Goal: Task Accomplishment & Management: Manage account settings

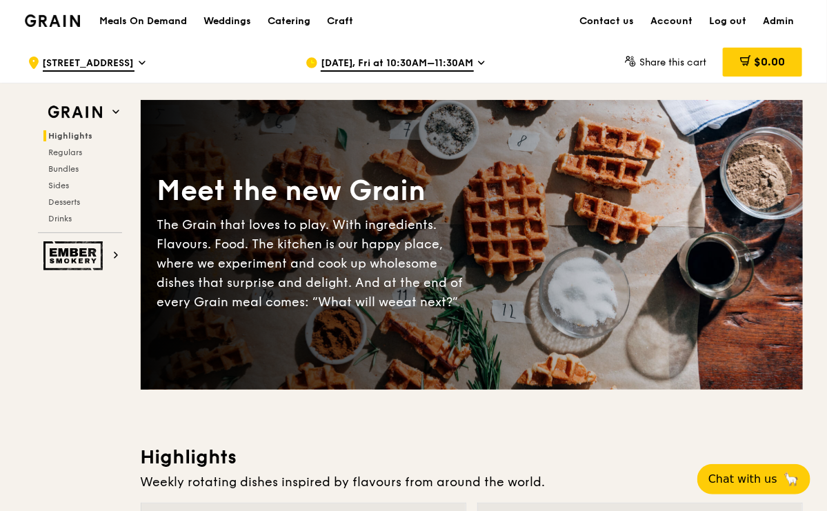
click at [68, 16] on img at bounding box center [53, 20] width 56 height 12
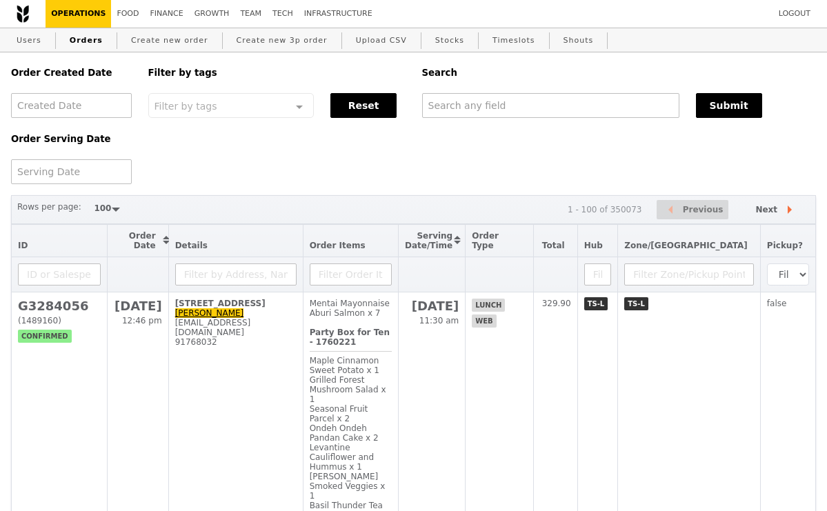
select select "100"
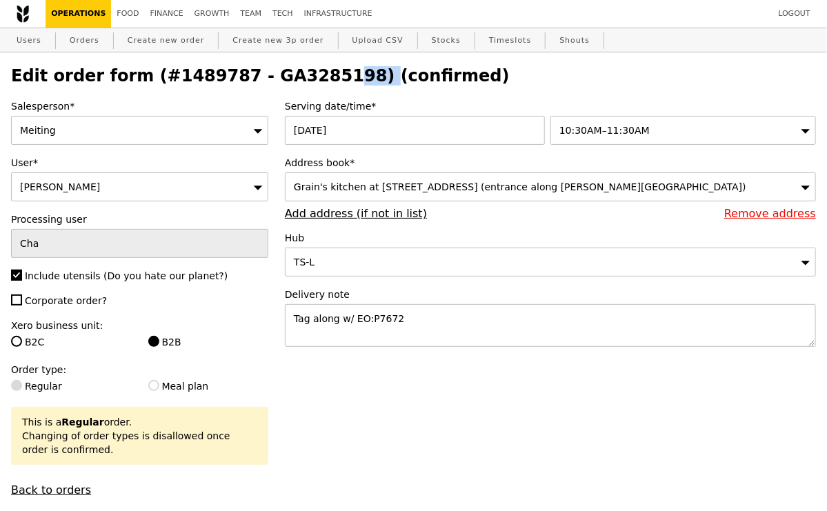
scroll to position [4, 0]
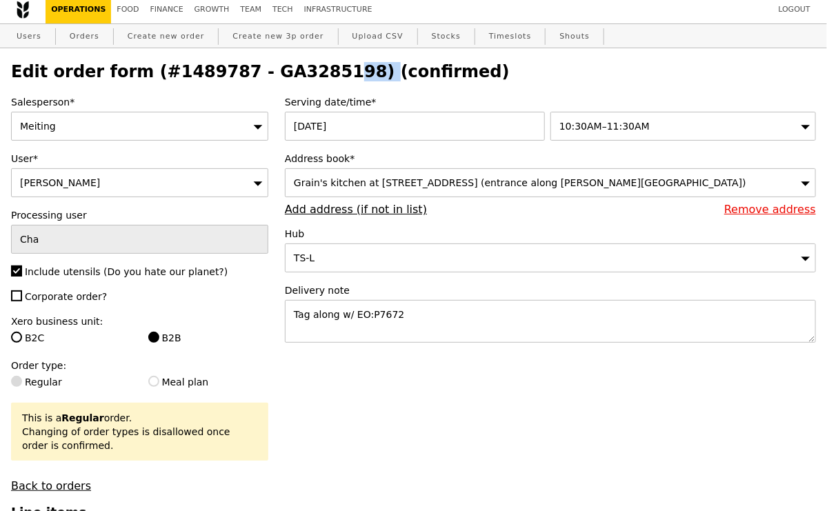
click at [299, 62] on h2 "Edit order form (#1489787 - GA3285198) (confirmed)" at bounding box center [413, 71] width 805 height 19
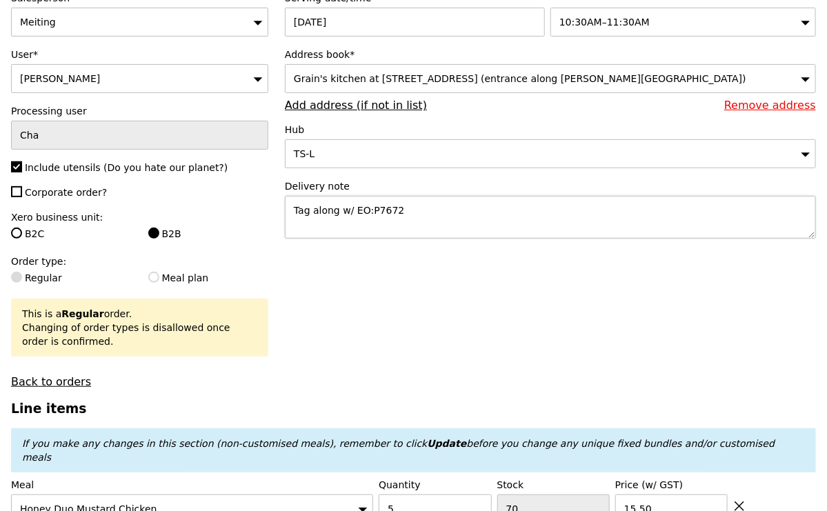
scroll to position [0, 0]
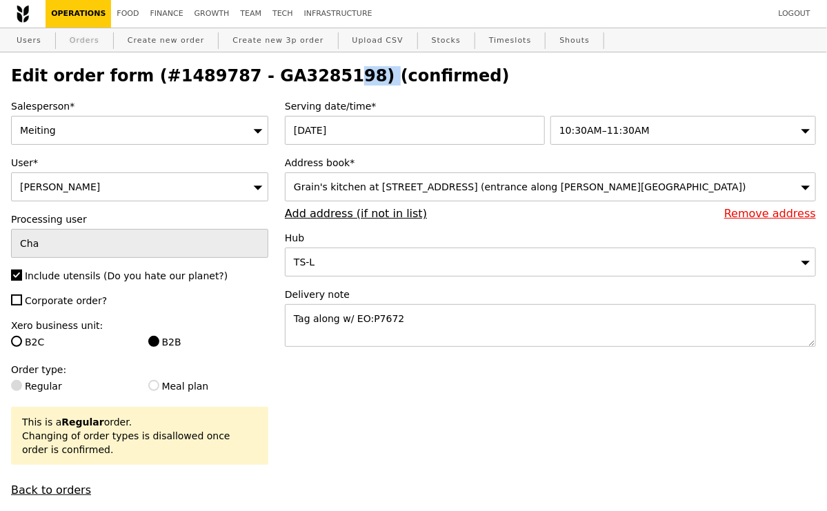
click at [79, 32] on link "Orders" at bounding box center [84, 40] width 41 height 25
select select "100"
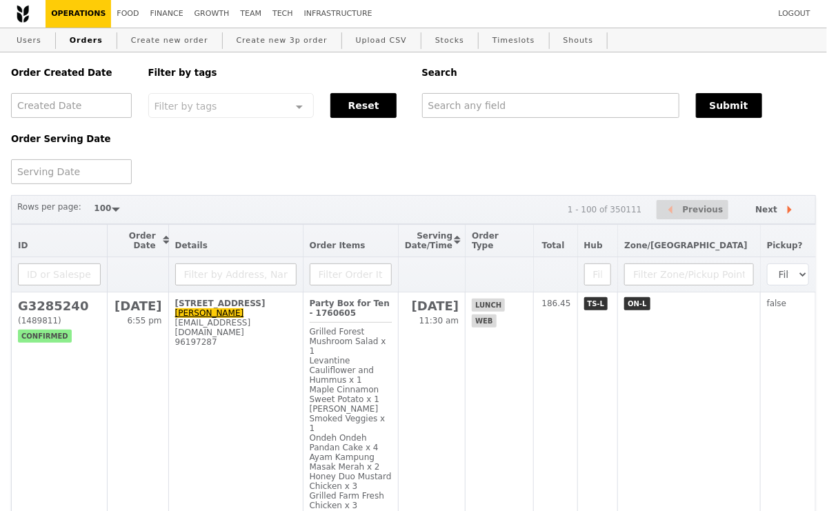
click at [488, 88] on div "Search" at bounding box center [619, 72] width 411 height 41
click at [488, 116] on input "text" at bounding box center [550, 105] width 257 height 25
paste input "GA3285198"
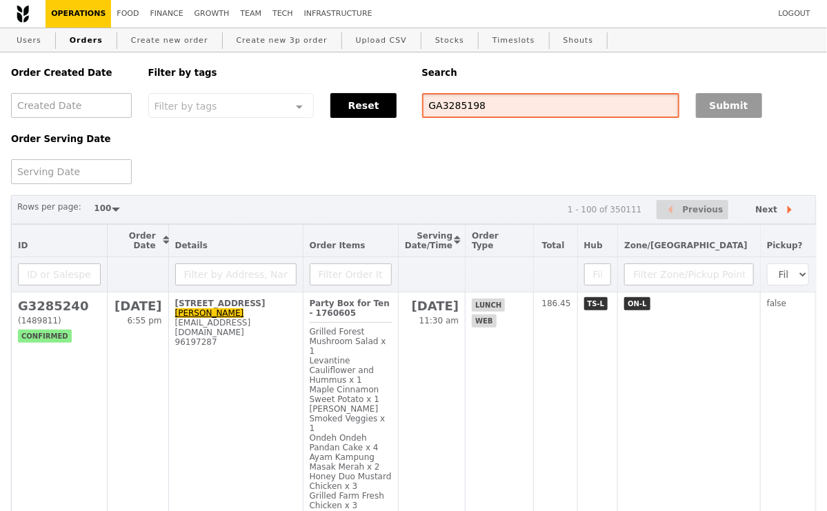
type input "GA3285198"
click at [719, 115] on button "Submit" at bounding box center [729, 105] width 66 height 25
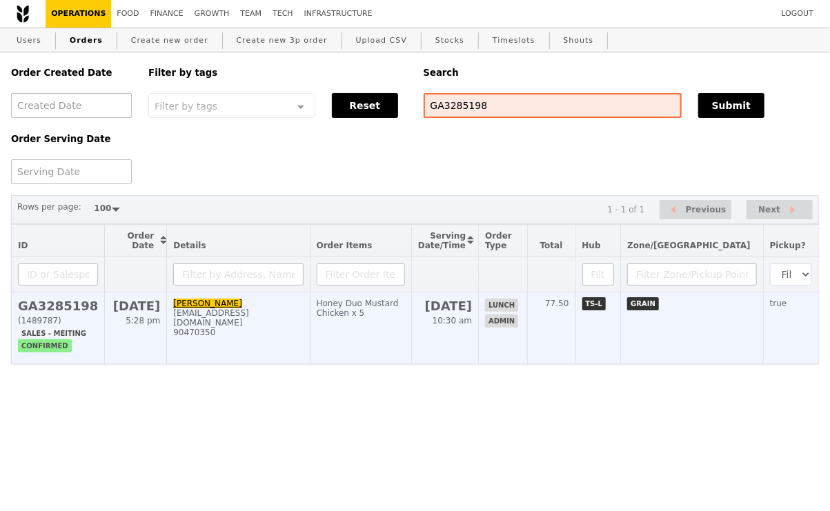
click at [298, 328] on div "90470350" at bounding box center [238, 333] width 130 height 10
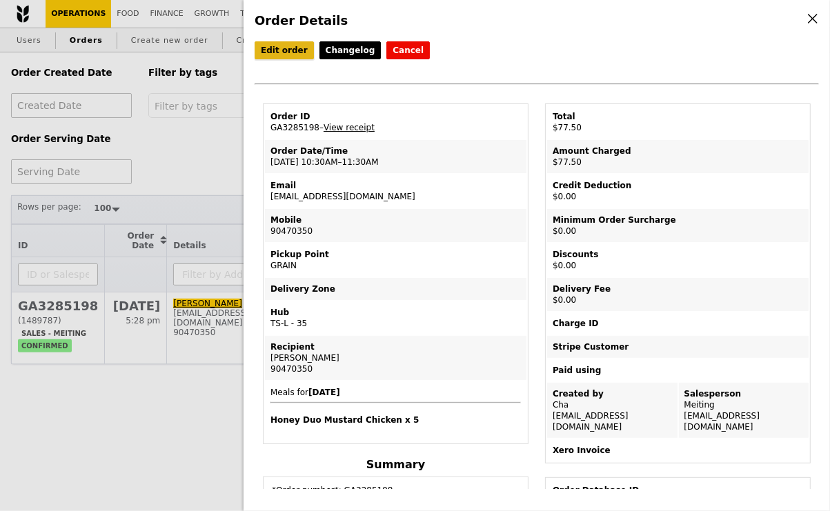
click at [282, 51] on link "Edit order" at bounding box center [284, 50] width 59 height 18
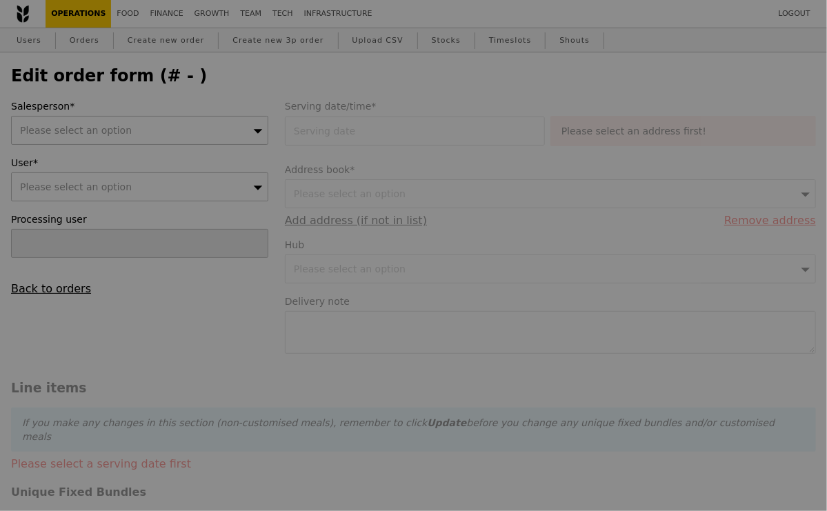
type input "Cha"
type input "12 Sep 2025"
type textarea "Tag along w/ EO:P7672"
type input "77.50"
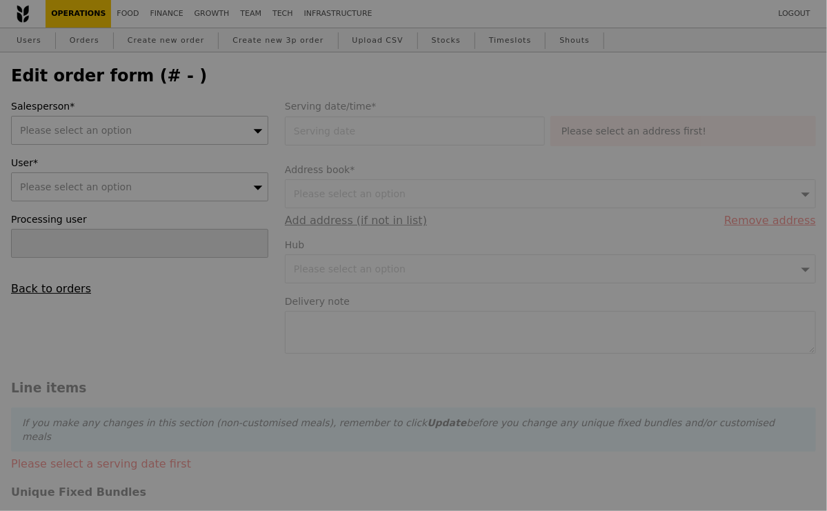
type input "Loading..."
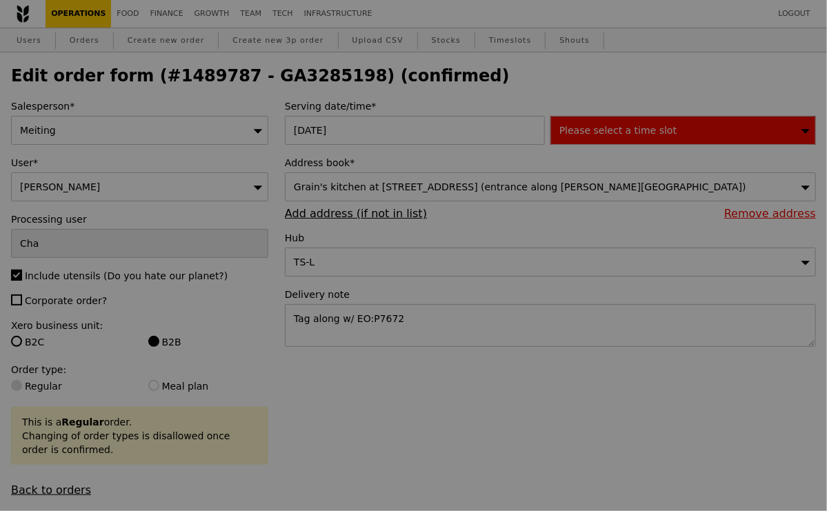
type input "70"
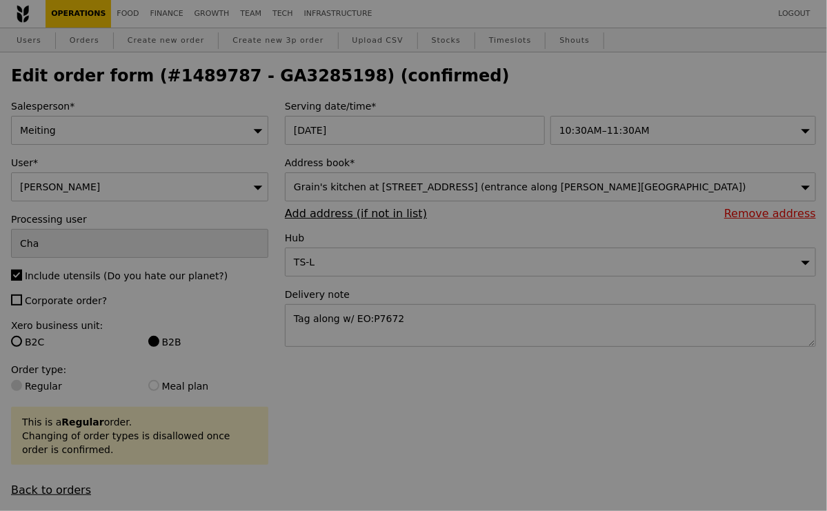
type input "Update"
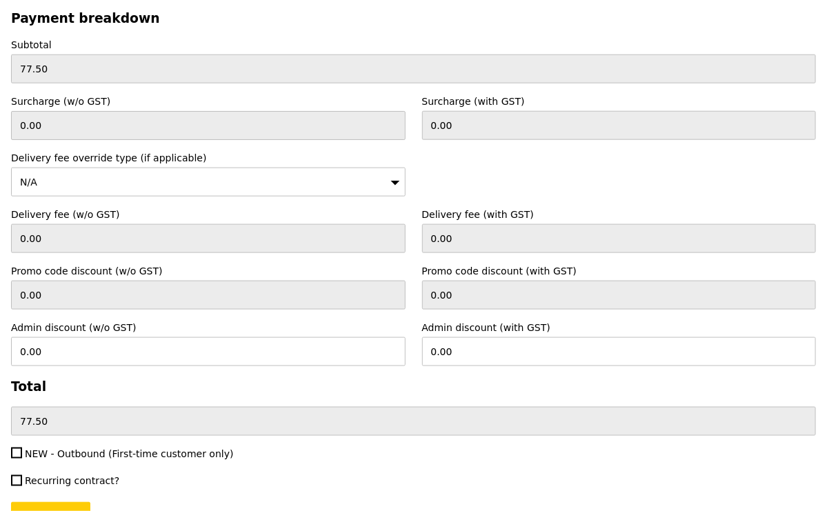
scroll to position [4174, 0]
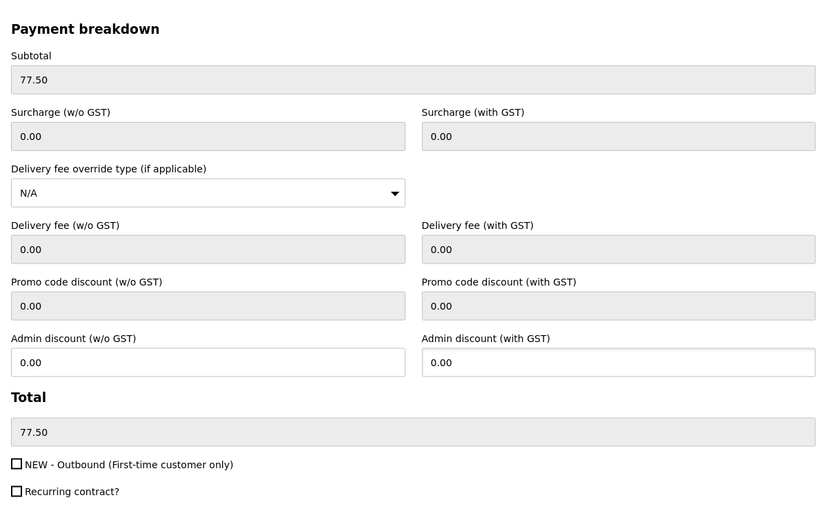
click at [464, 348] on input "0.00" at bounding box center [619, 362] width 395 height 29
type input "77.50"
type input "71.10"
type input "0.00"
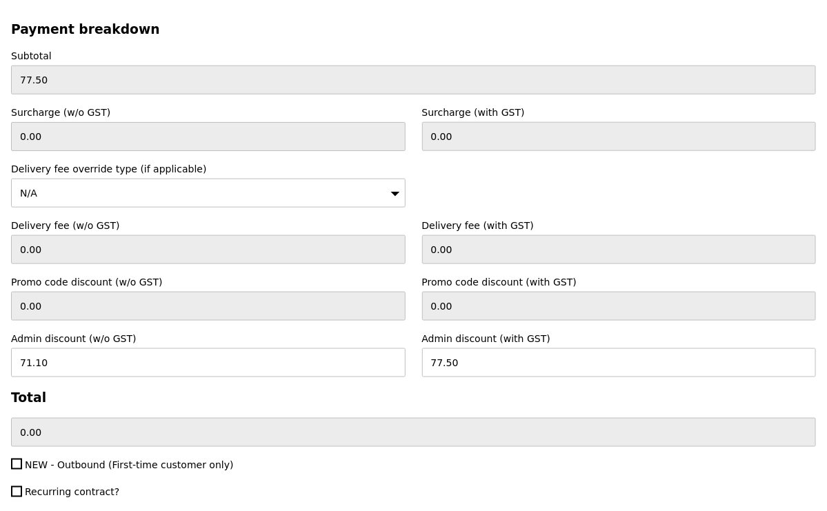
click at [384, 486] on label "Recurring contract?" at bounding box center [208, 493] width 395 height 14
click at [22, 486] on input "Recurring contract?" at bounding box center [16, 491] width 11 height 11
checkbox input "true"
type input "Loading..."
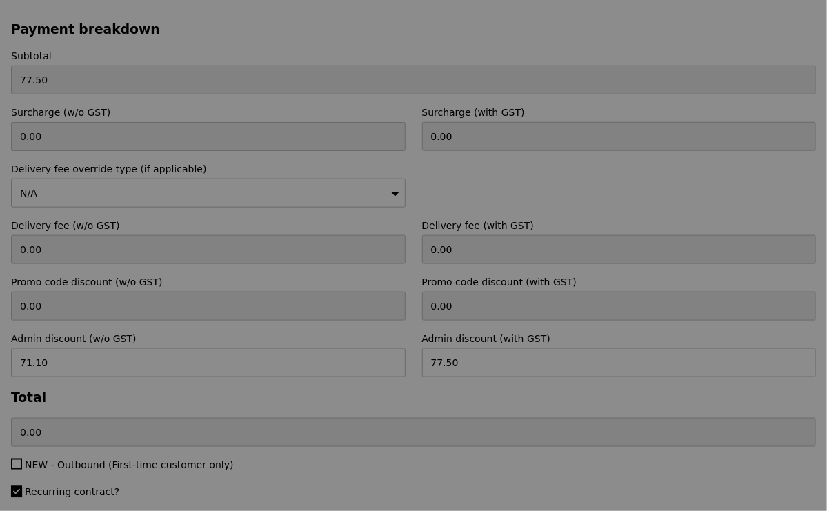
type input "0.00"
type input "Update"
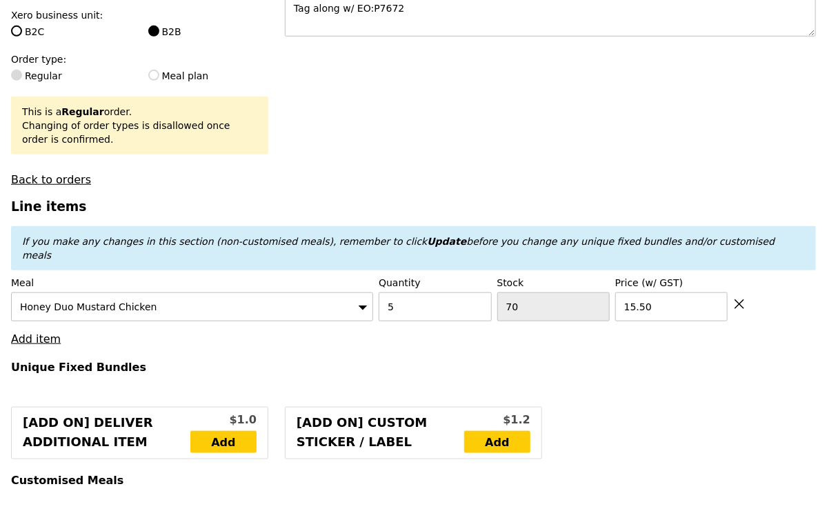
scroll to position [309, 0]
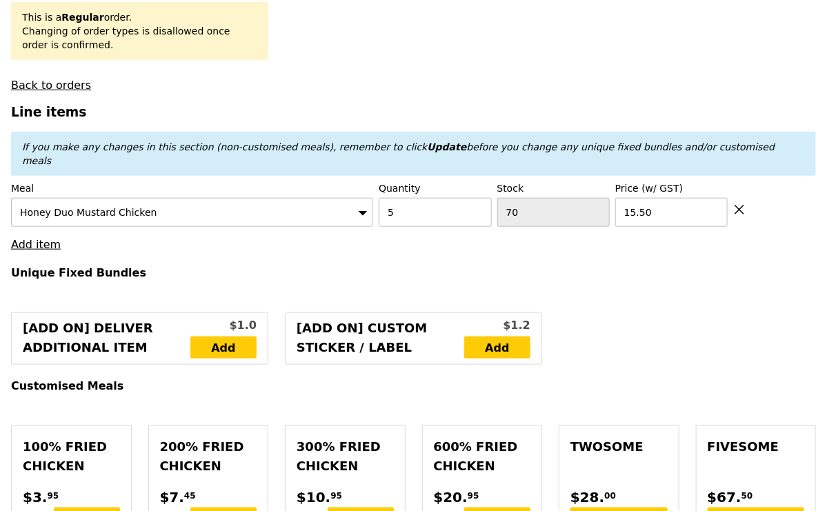
scroll to position [404, 0]
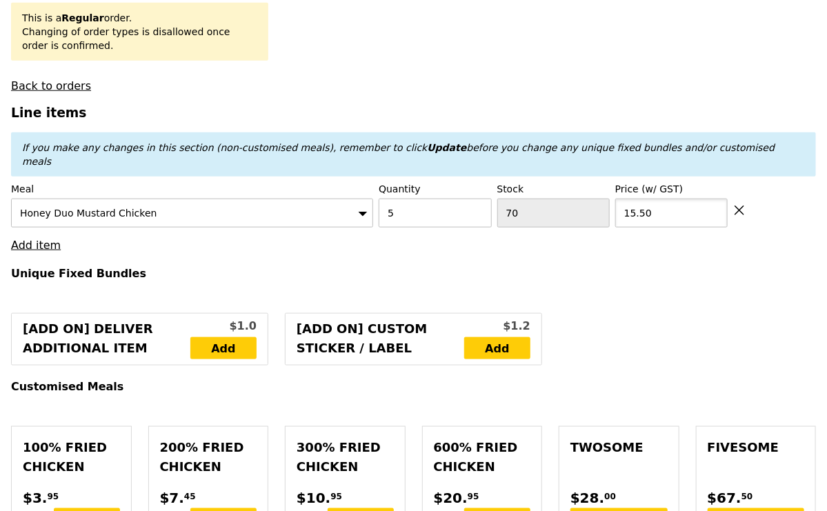
drag, startPoint x: 653, startPoint y: 200, endPoint x: 624, endPoint y: 199, distance: 29.0
click at [624, 199] on input "15.50" at bounding box center [671, 213] width 112 height 29
type input "10"
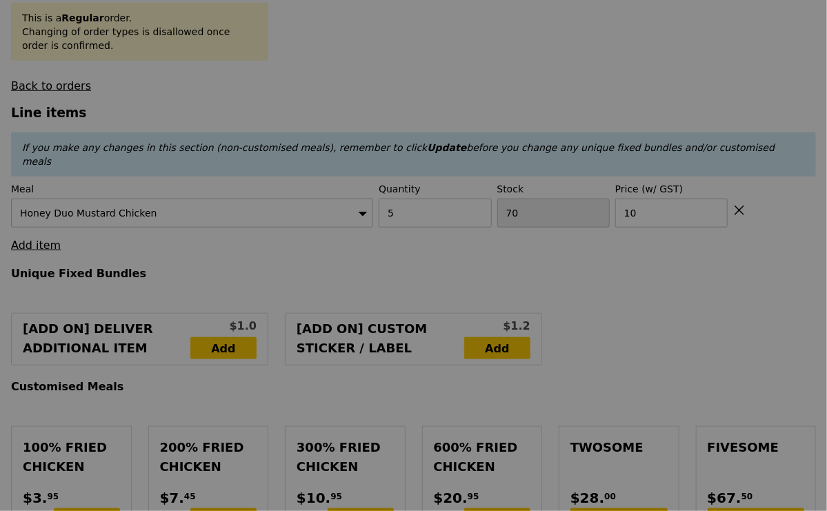
type input "Update"
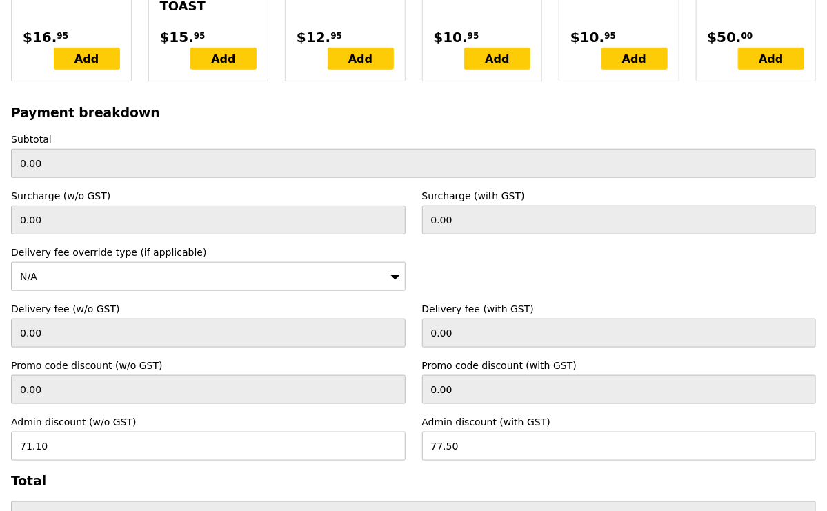
scroll to position [4238, 0]
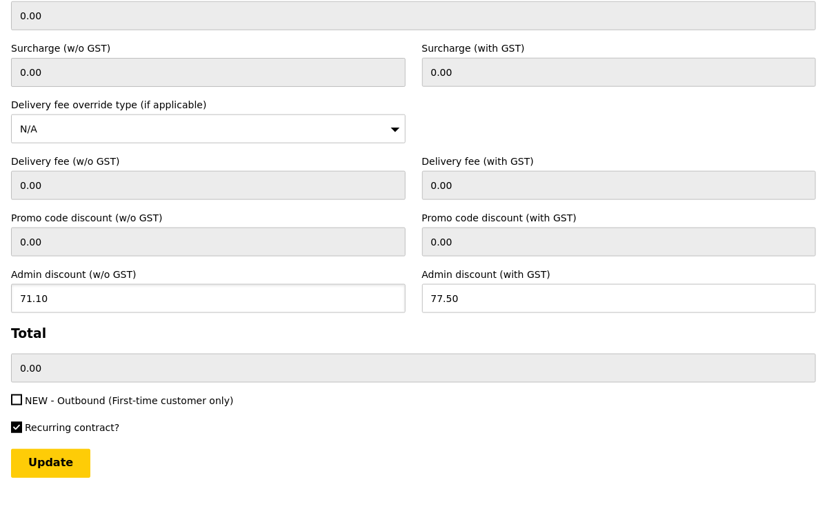
click at [250, 284] on input "71.10" at bounding box center [208, 298] width 395 height 29
type input "0"
type input "0.00"
click at [531, 284] on input "0.00" at bounding box center [619, 298] width 395 height 29
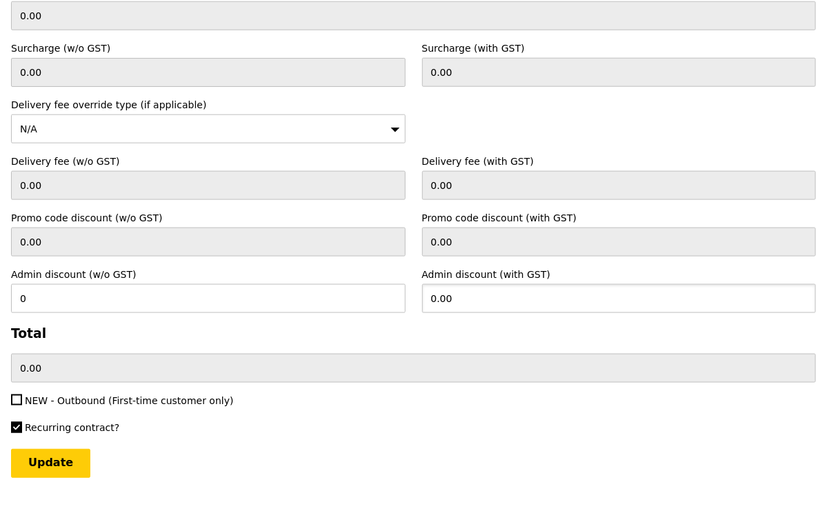
click at [531, 284] on input "0.00" at bounding box center [619, 298] width 395 height 29
click at [385, 421] on label "Recurring contract?" at bounding box center [208, 428] width 395 height 14
click at [22, 422] on input "Recurring contract?" at bounding box center [16, 427] width 11 height 11
checkbox input "false"
type input "Loading..."
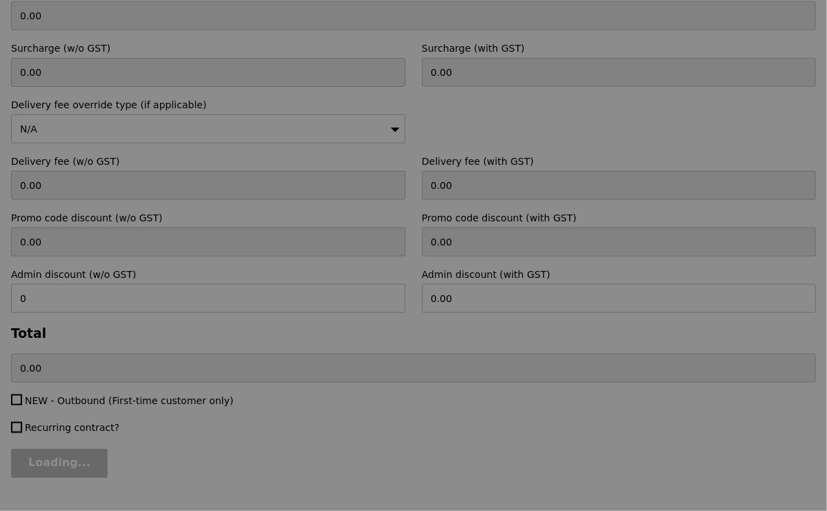
type input "0.00"
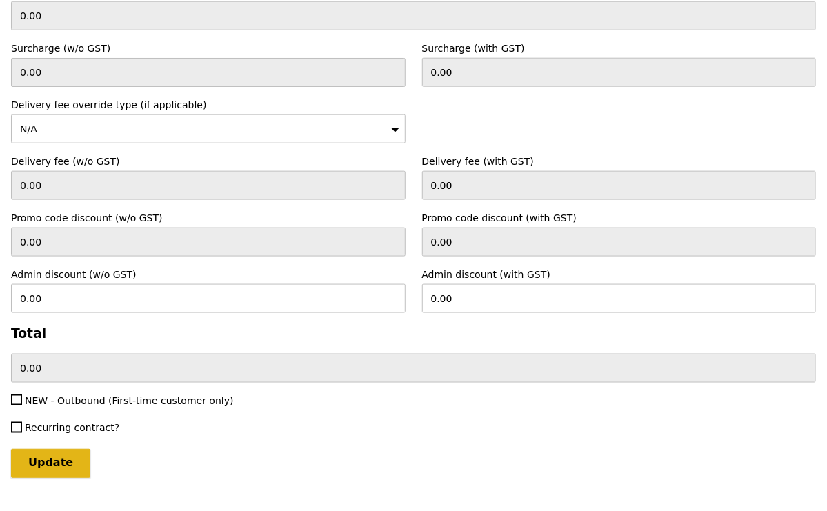
click at [50, 449] on input "Update" at bounding box center [50, 463] width 79 height 29
type input "Loading..."
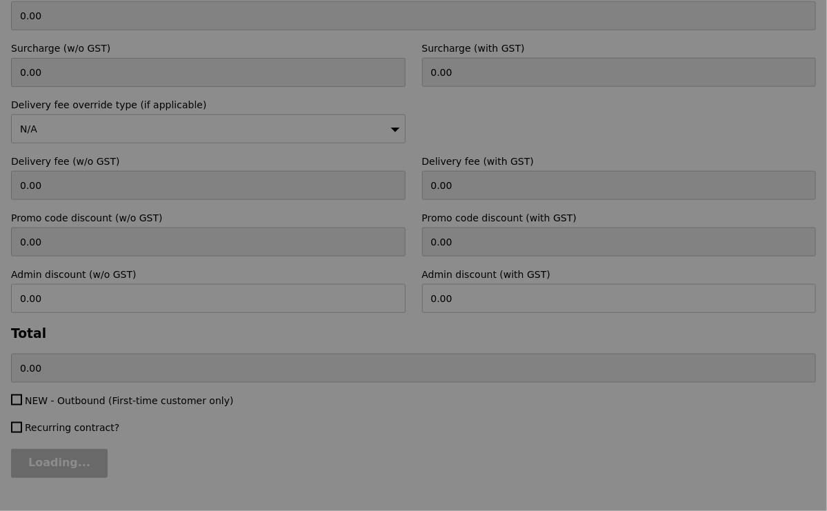
type input "50.00"
type input "Update"
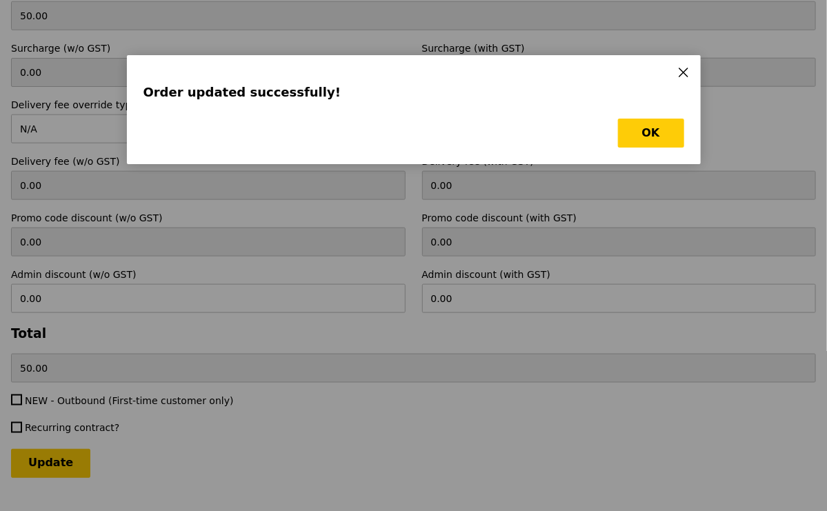
scroll to position [0, 0]
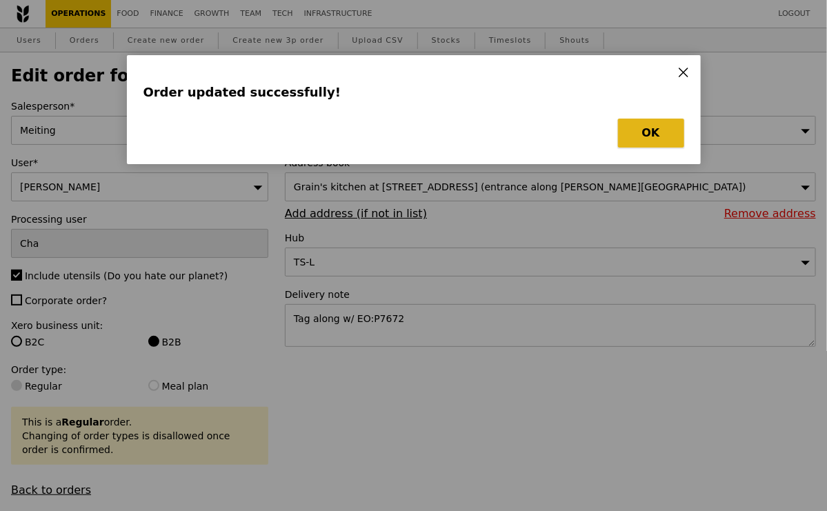
click at [640, 124] on button "OK" at bounding box center [651, 133] width 66 height 29
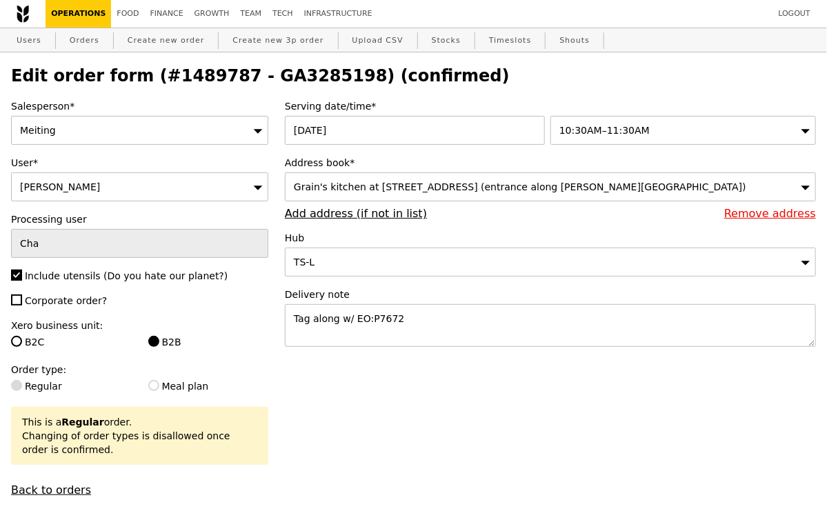
click at [292, 79] on h2 "Edit order form (#1489787 - GA3285198) (confirmed)" at bounding box center [413, 75] width 805 height 19
copy h2 "GA3285198"
click at [76, 43] on link "Orders" at bounding box center [84, 40] width 41 height 25
select select "100"
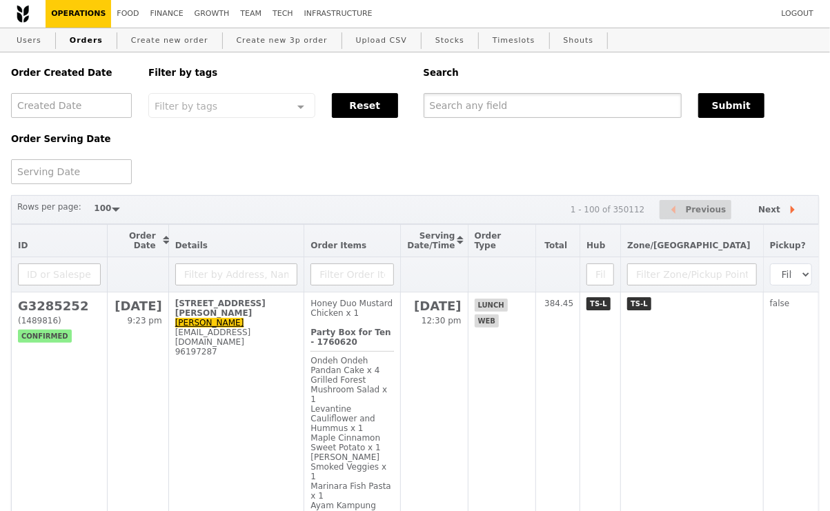
click at [432, 98] on input "text" at bounding box center [553, 105] width 258 height 25
paste input "GA3285198"
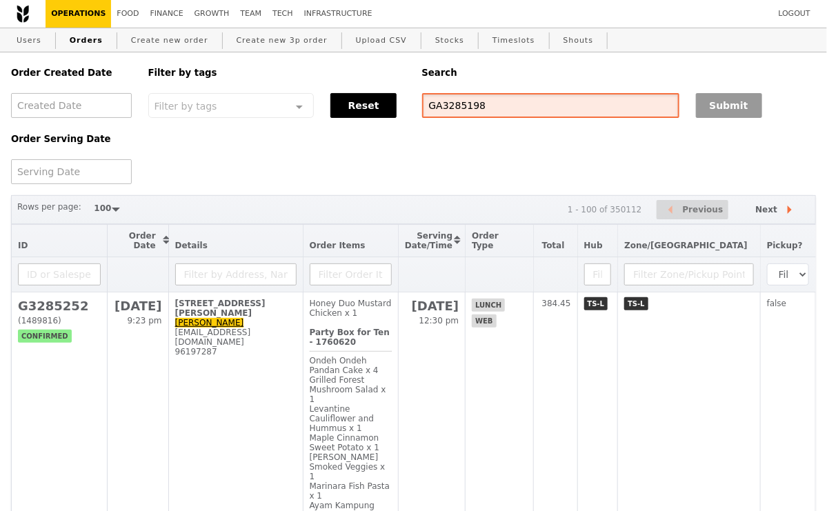
type input "GA3285198"
click at [730, 106] on button "Submit" at bounding box center [729, 105] width 66 height 25
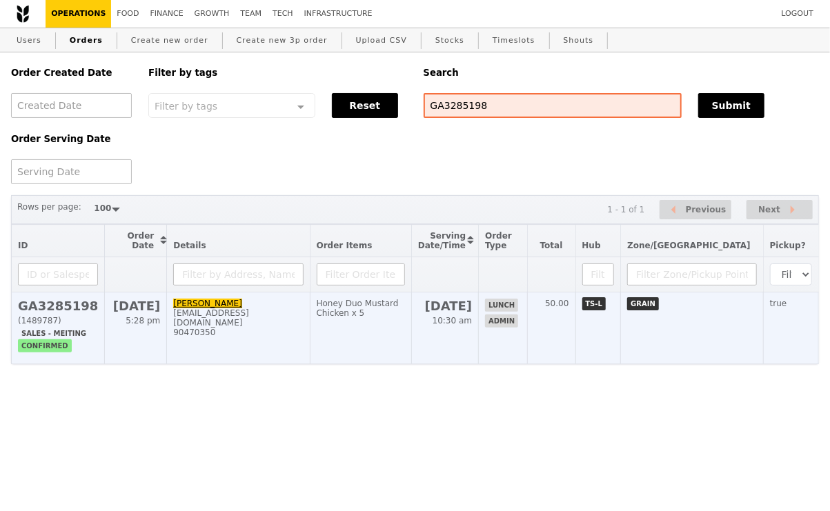
click at [359, 364] on td "Honey Duo Mustard Chicken x 5" at bounding box center [360, 328] width 101 height 72
